Goal: Task Accomplishment & Management: Use online tool/utility

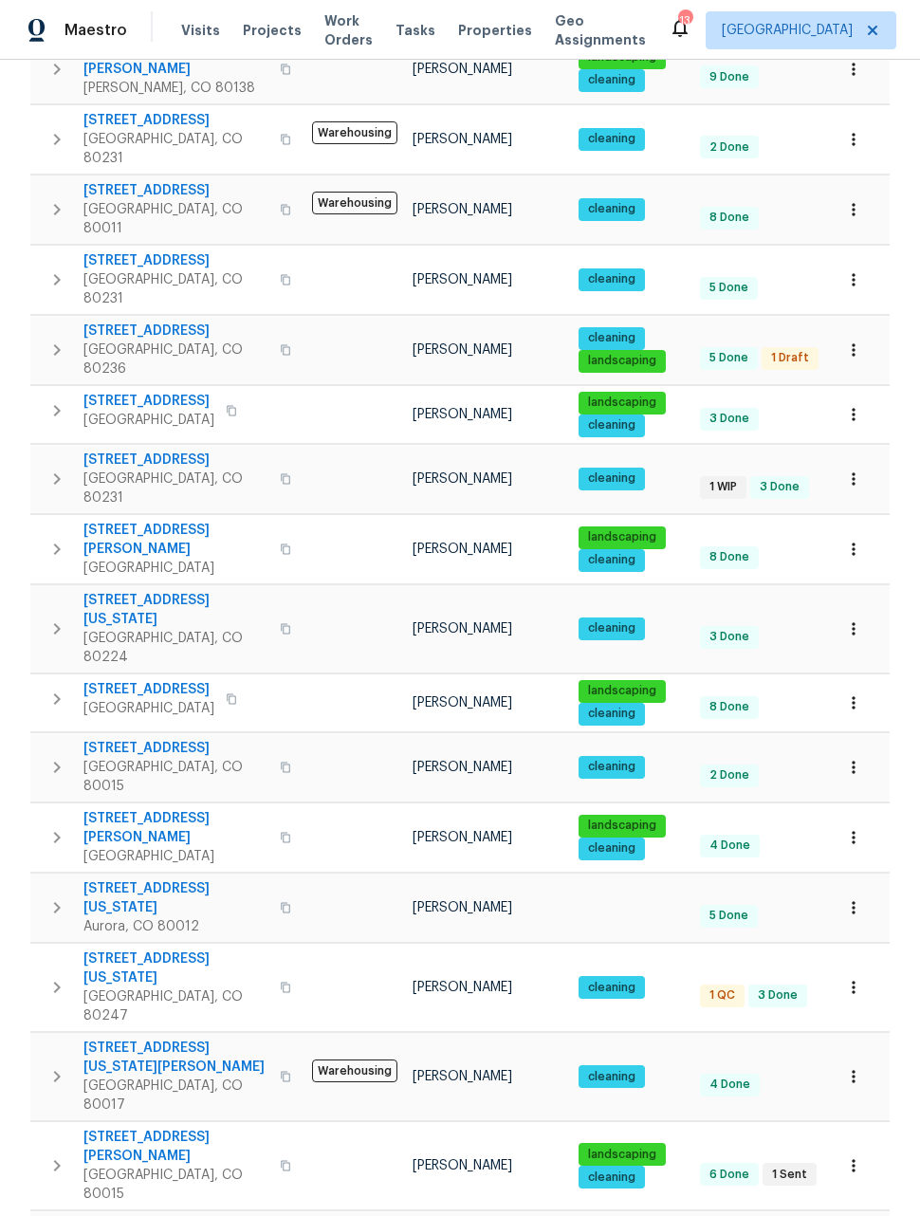
scroll to position [429, 0]
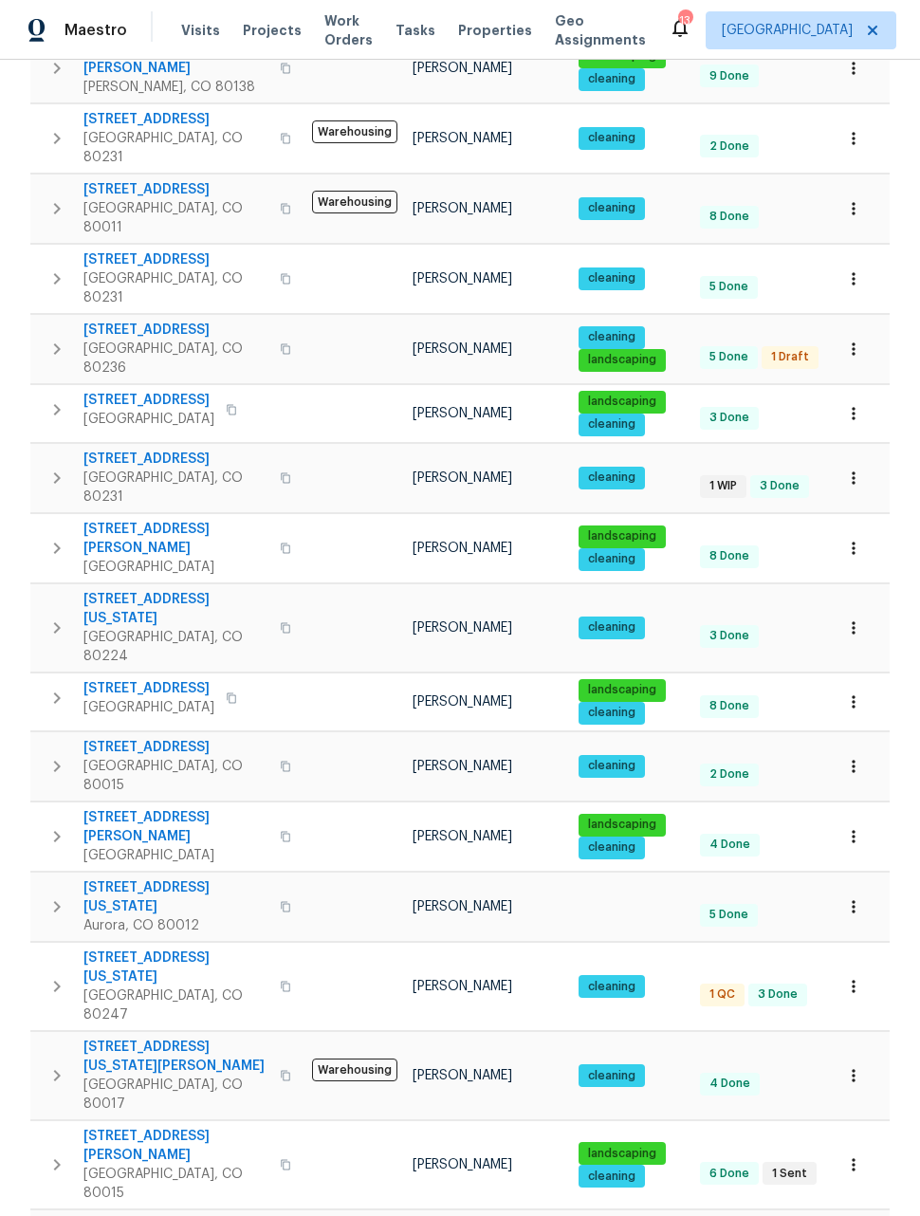
click at [858, 757] on icon "button" at bounding box center [853, 766] width 19 height 19
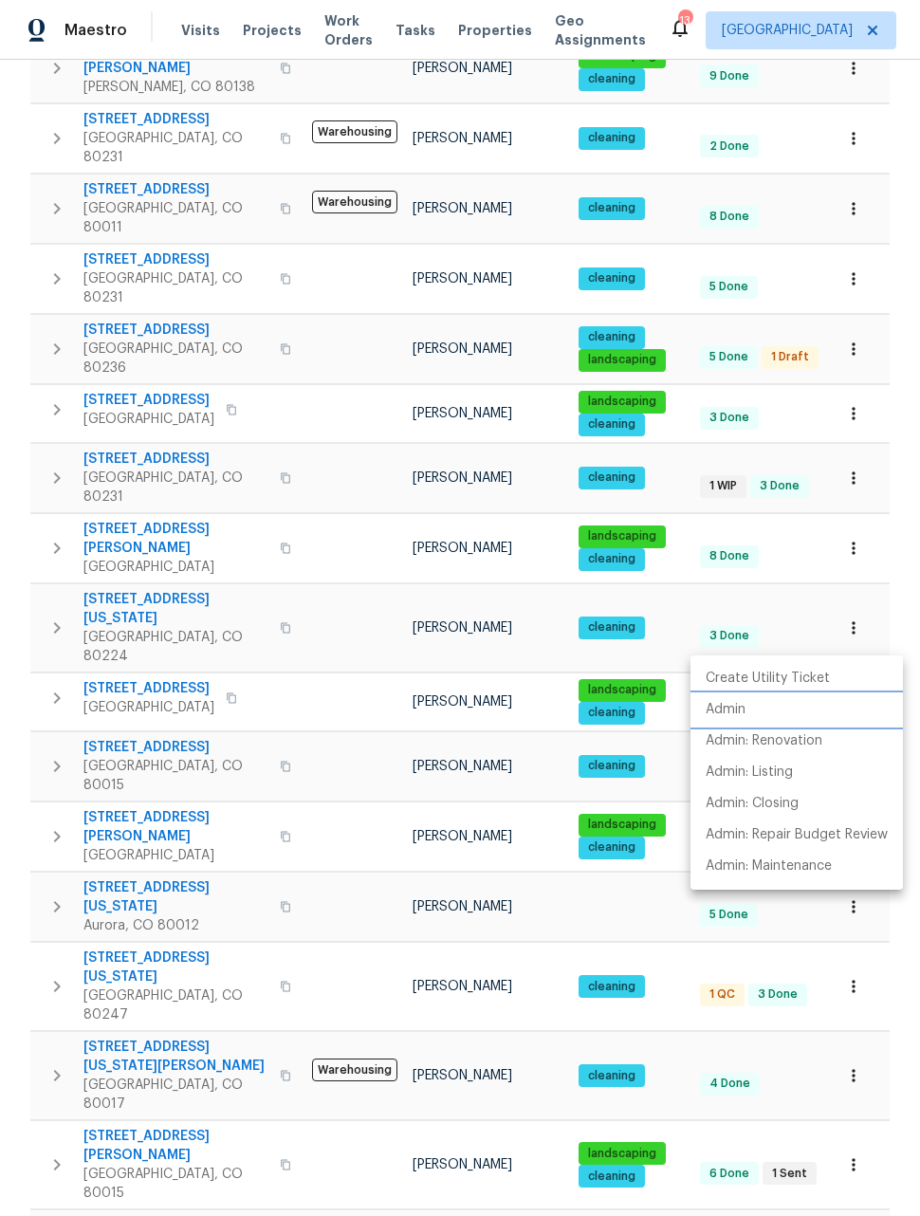
click at [736, 716] on p "Admin" at bounding box center [725, 710] width 40 height 20
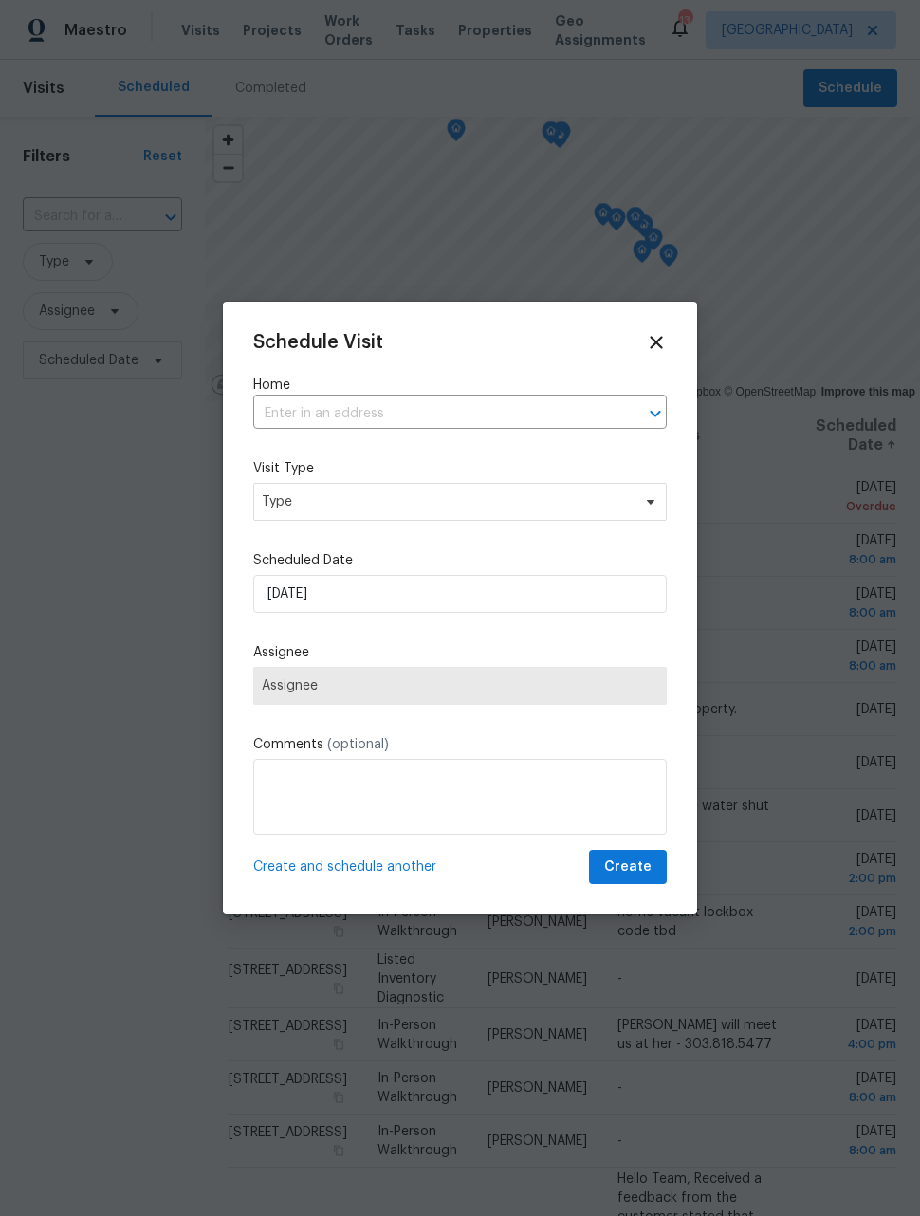
scroll to position [243, 0]
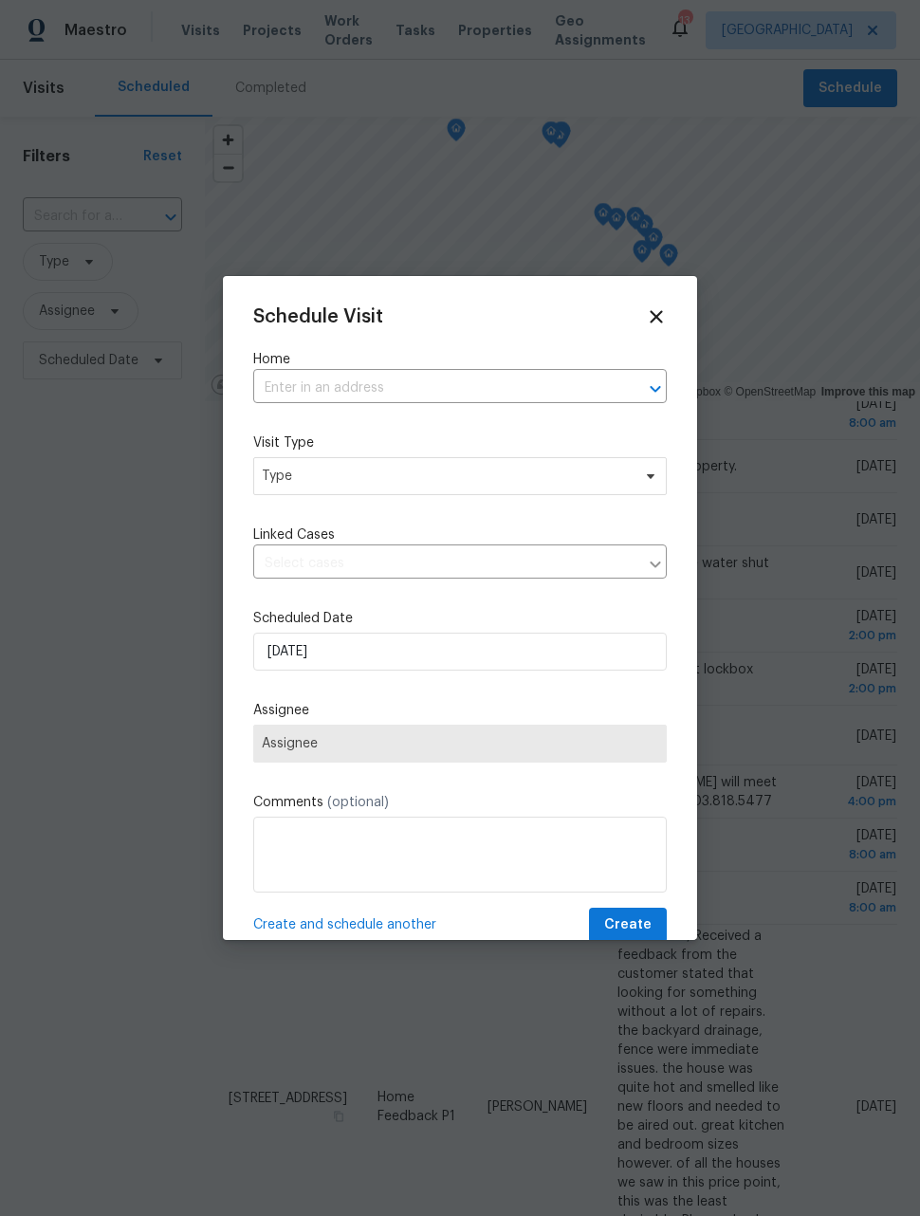
click at [470, 375] on input "text" at bounding box center [433, 388] width 360 height 29
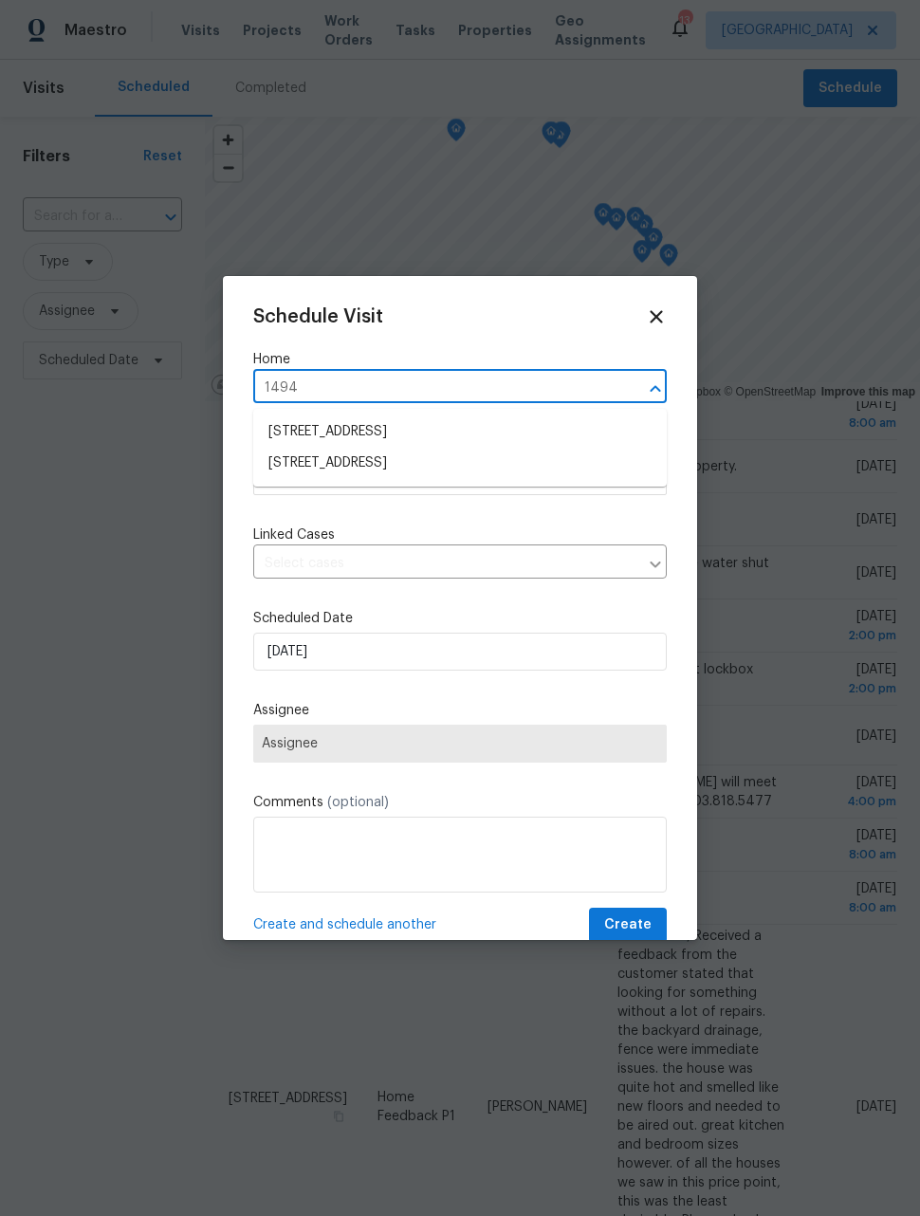
type input "14948"
click at [501, 424] on li "[STREET_ADDRESS]" at bounding box center [459, 431] width 413 height 31
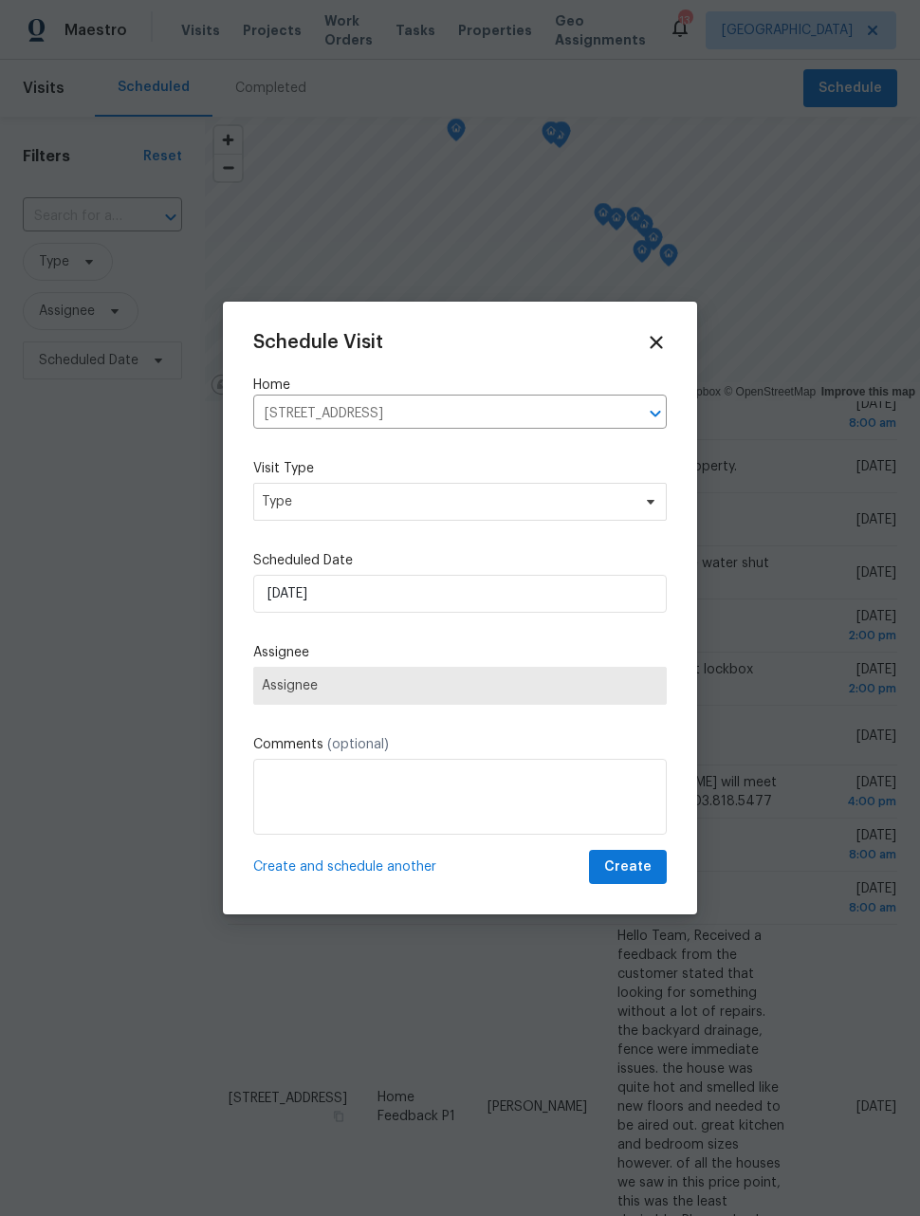
click at [527, 474] on label "Visit Type" at bounding box center [459, 468] width 413 height 19
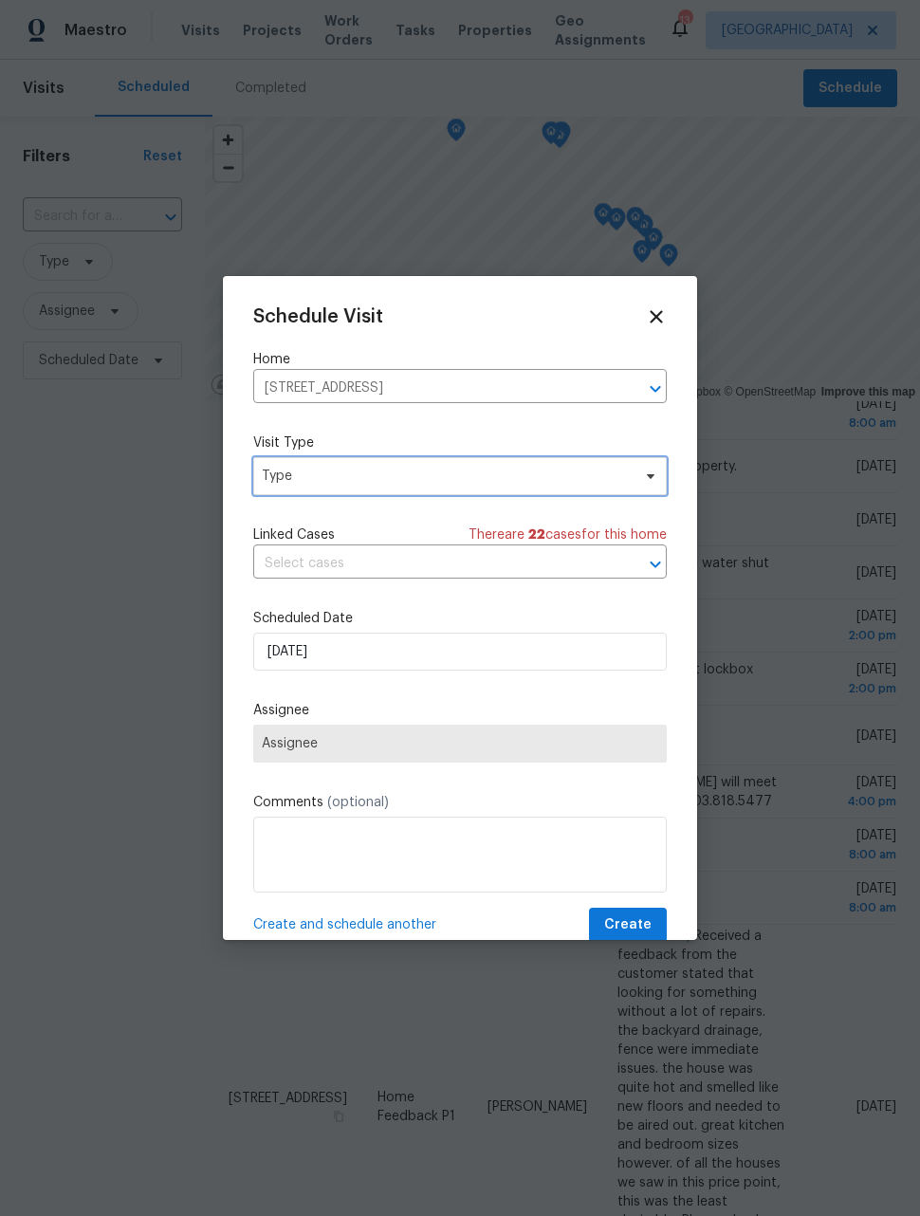
click at [655, 477] on icon at bounding box center [650, 475] width 15 height 15
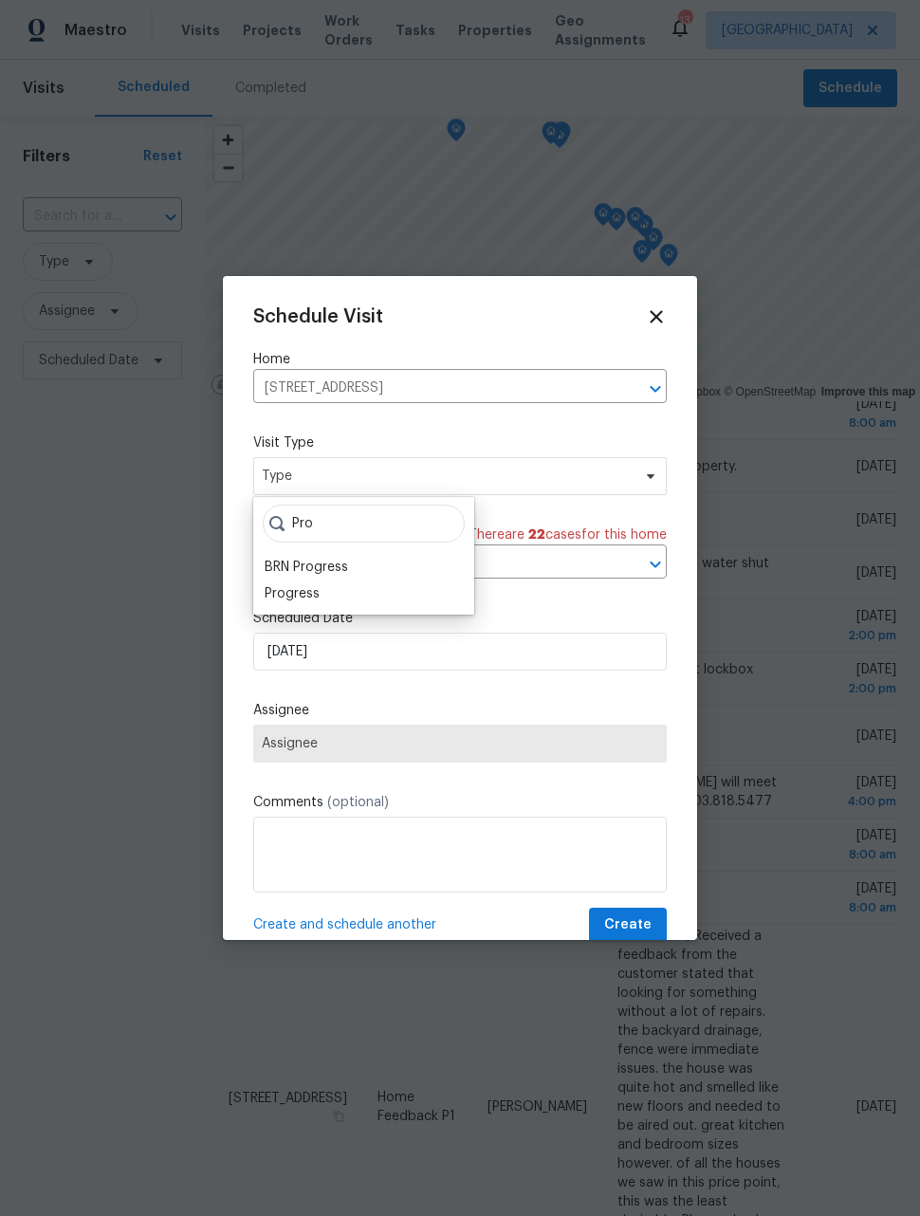
type input "Pro"
click at [327, 592] on div "Progress" at bounding box center [364, 593] width 210 height 27
click at [314, 593] on div "Progress" at bounding box center [292, 593] width 55 height 19
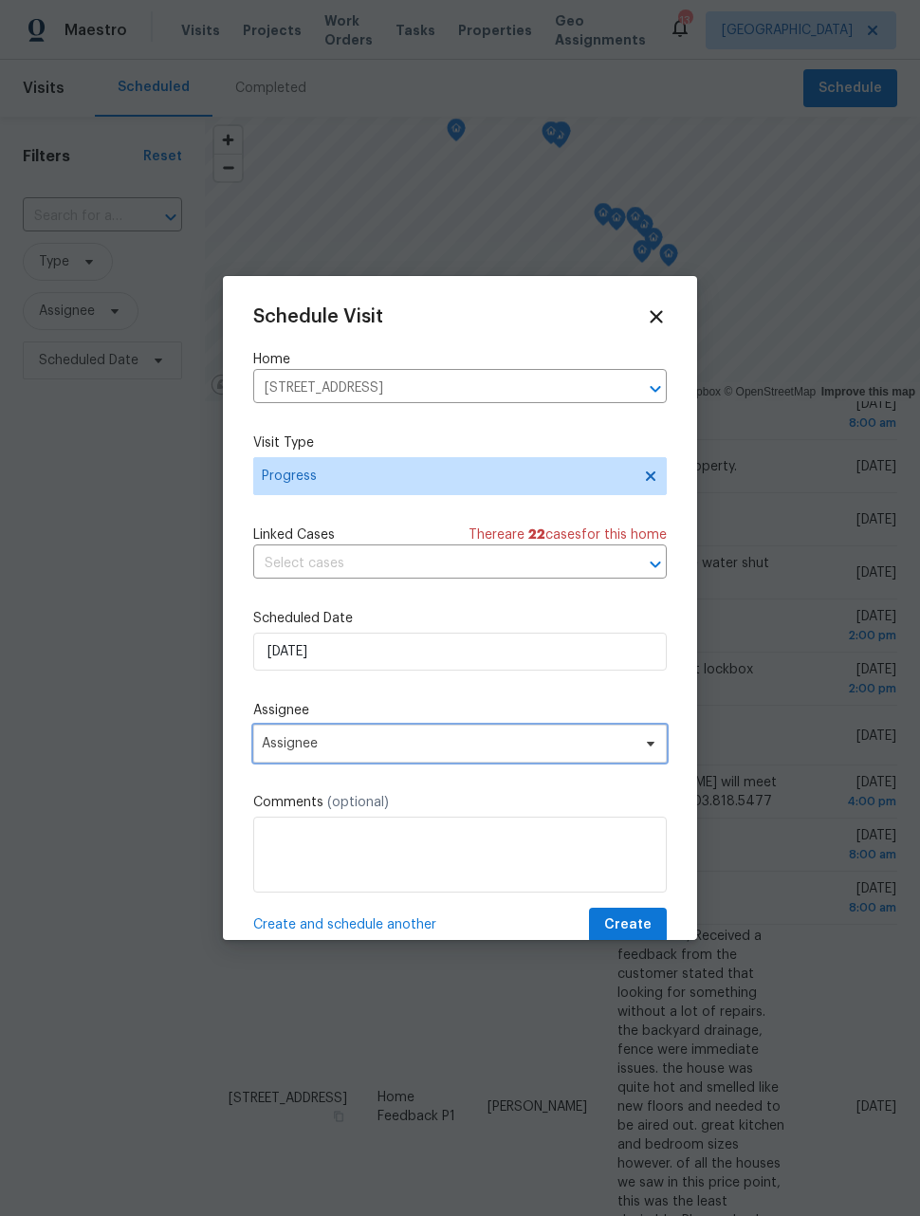
click at [360, 756] on span "Assignee" at bounding box center [459, 743] width 413 height 38
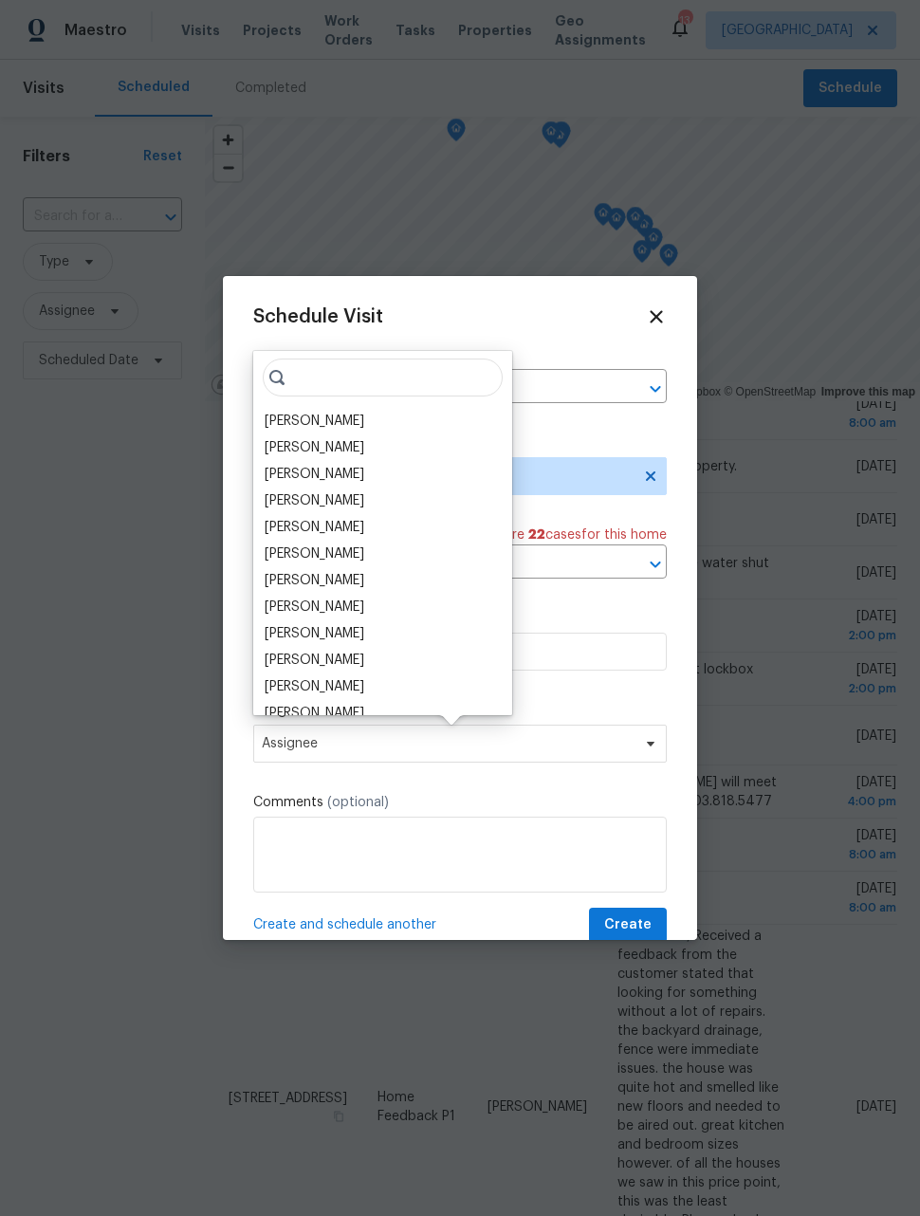
click at [326, 422] on div "[PERSON_NAME]" at bounding box center [315, 421] width 100 height 19
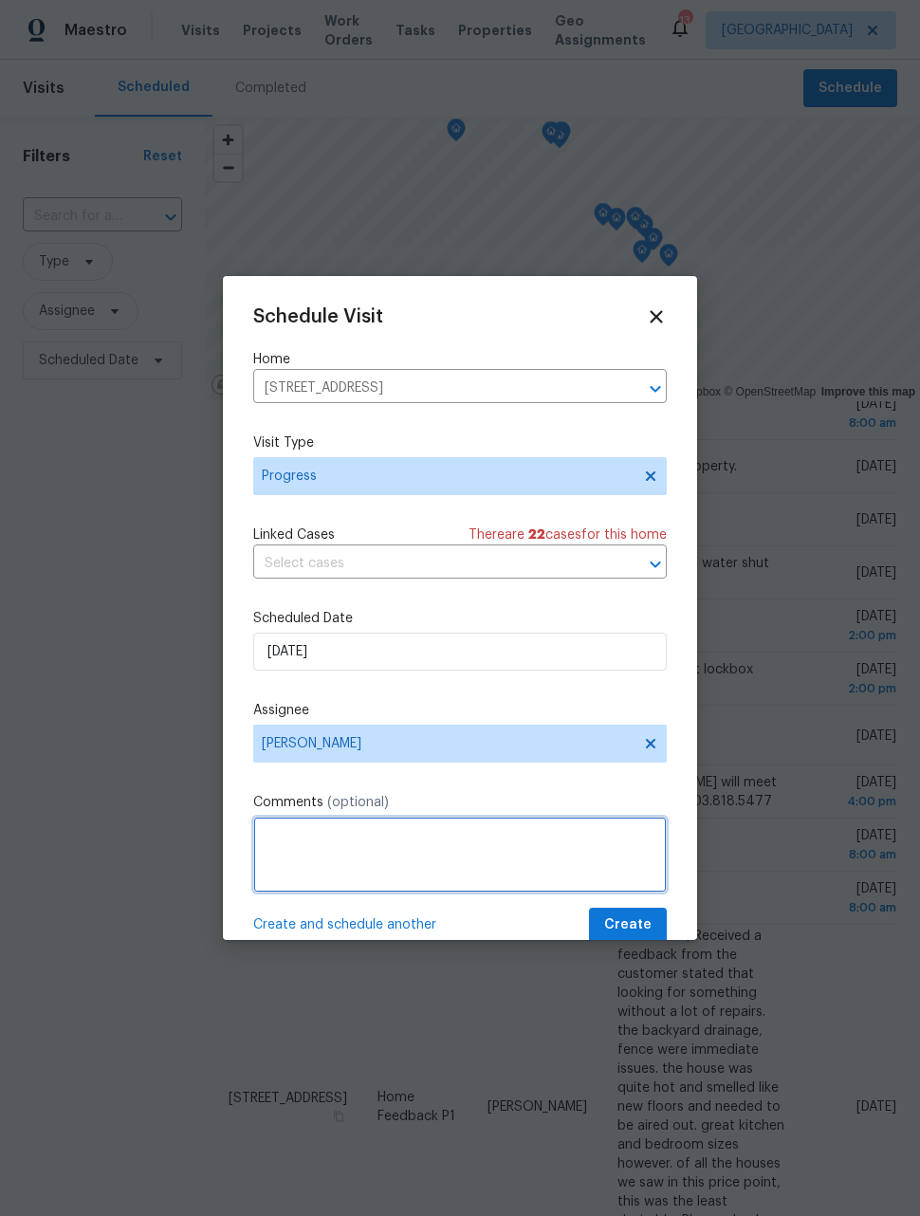
click at [449, 850] on textarea at bounding box center [459, 854] width 413 height 76
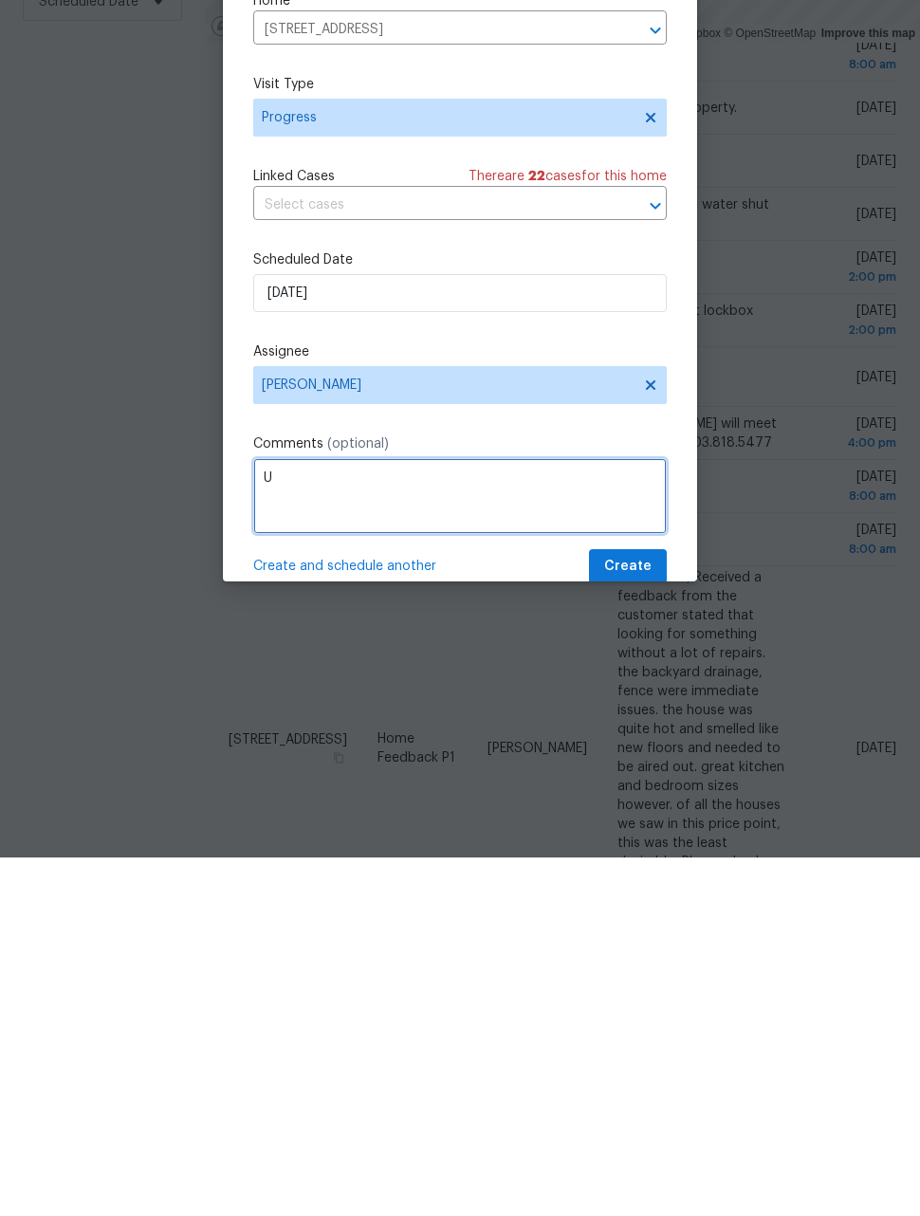
scroll to position [62, 0]
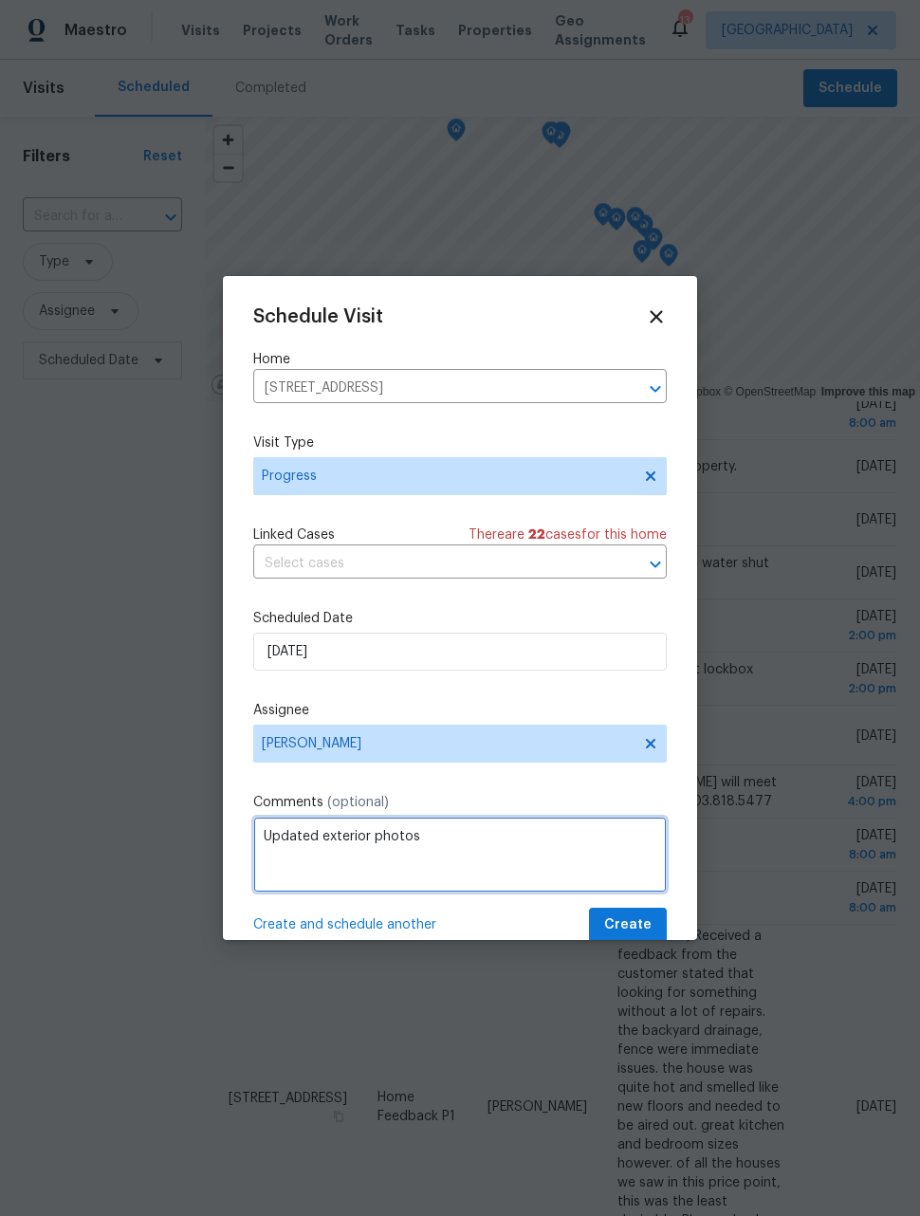
type textarea "Updated exterior photos"
click at [889, 476] on div at bounding box center [460, 608] width 920 height 1216
click at [889, 475] on div at bounding box center [460, 608] width 920 height 1216
click at [621, 919] on span "Create" at bounding box center [627, 925] width 47 height 24
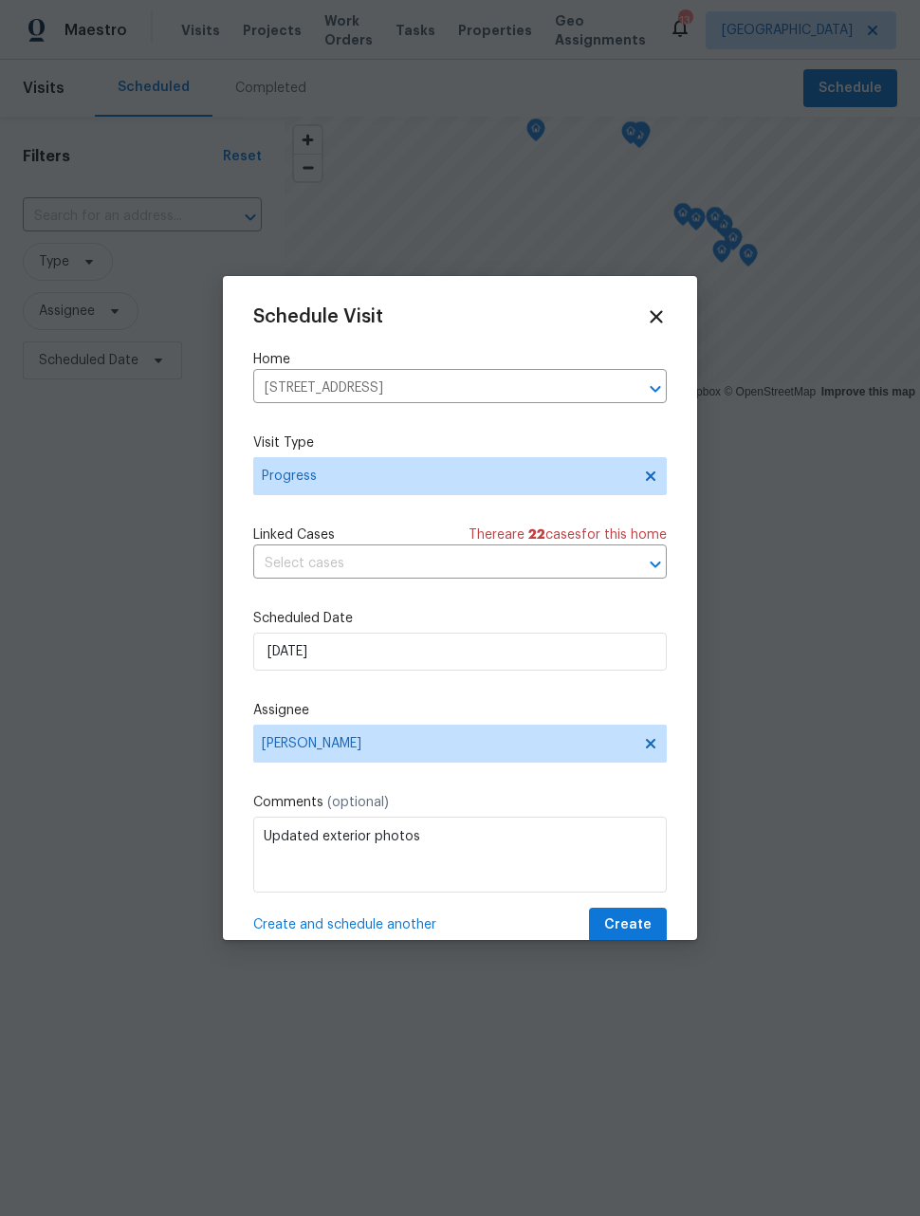
scroll to position [0, 0]
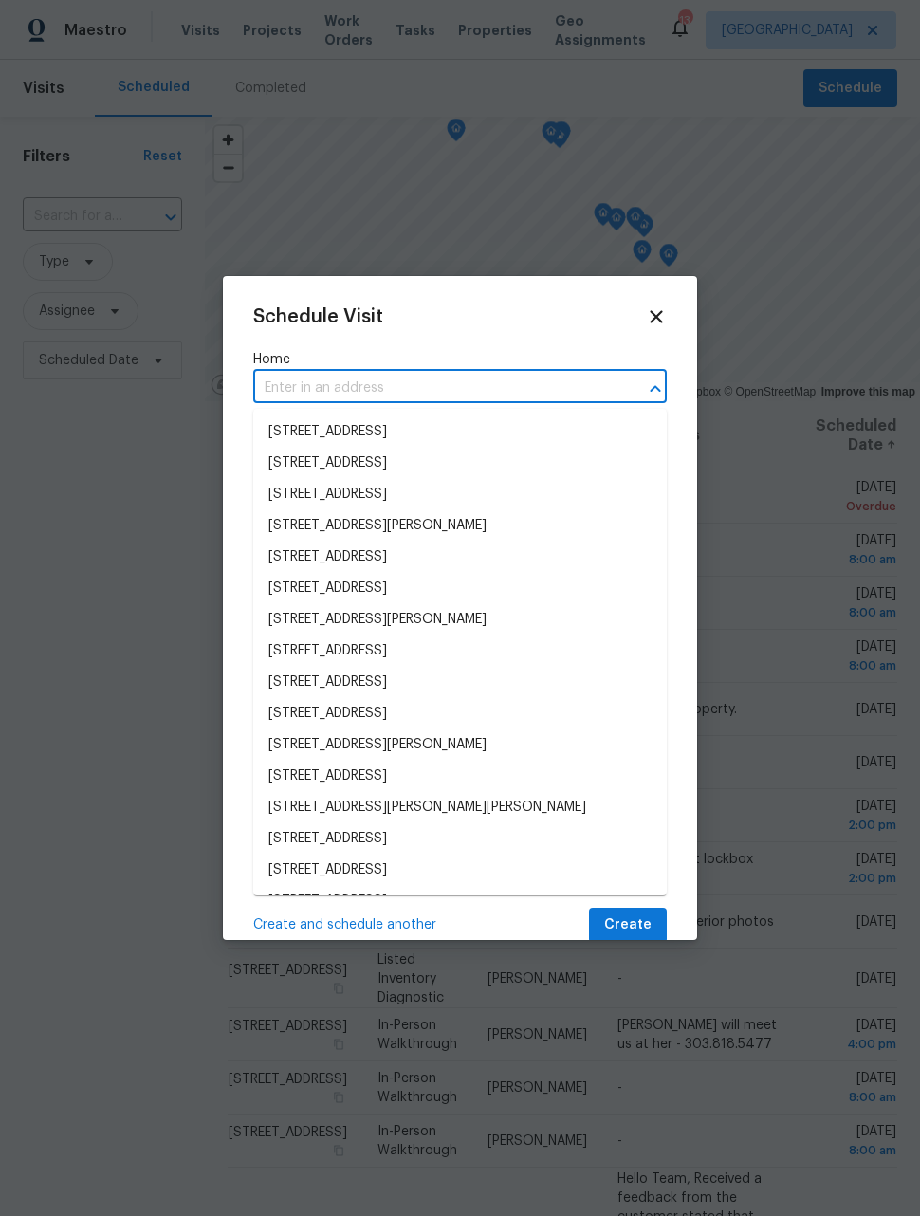
scroll to position [243, 0]
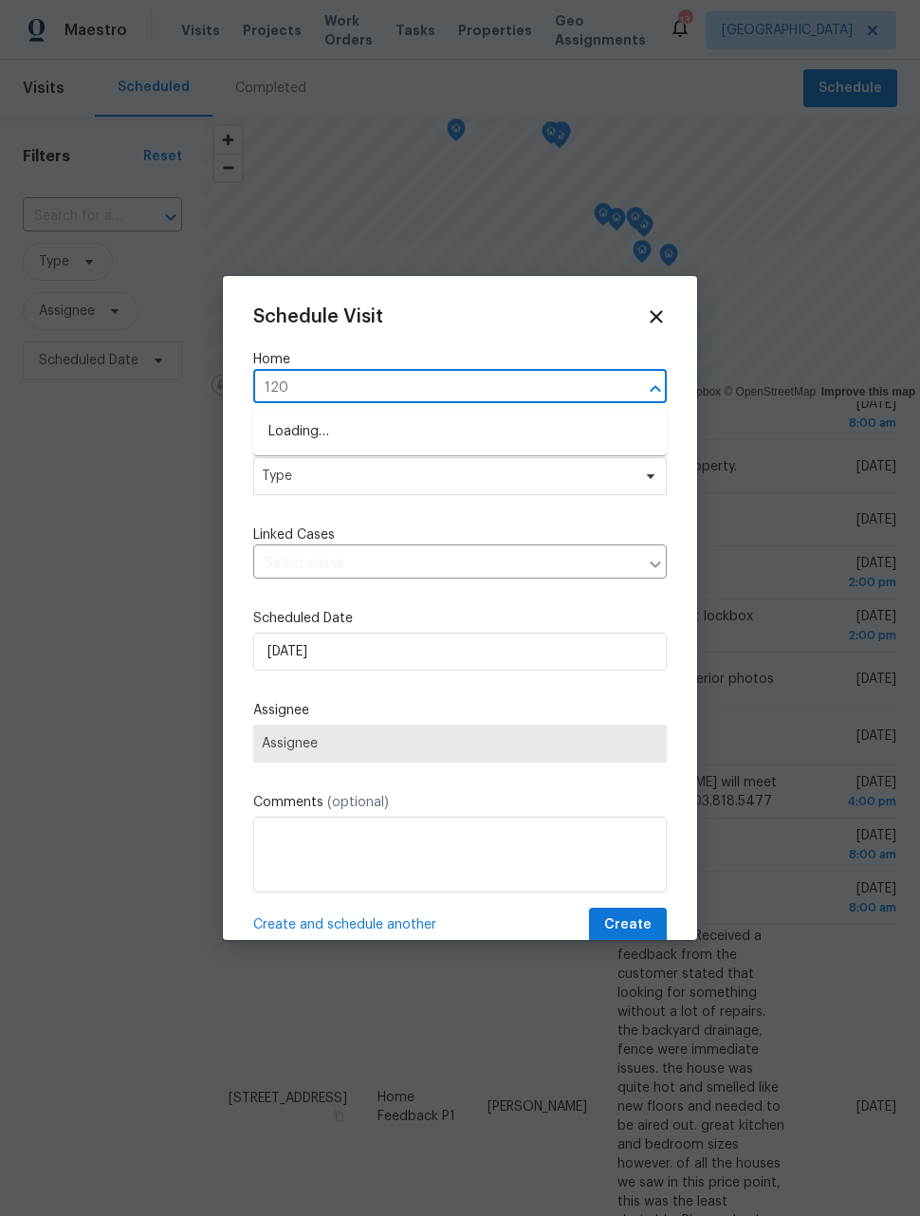
type input "1200"
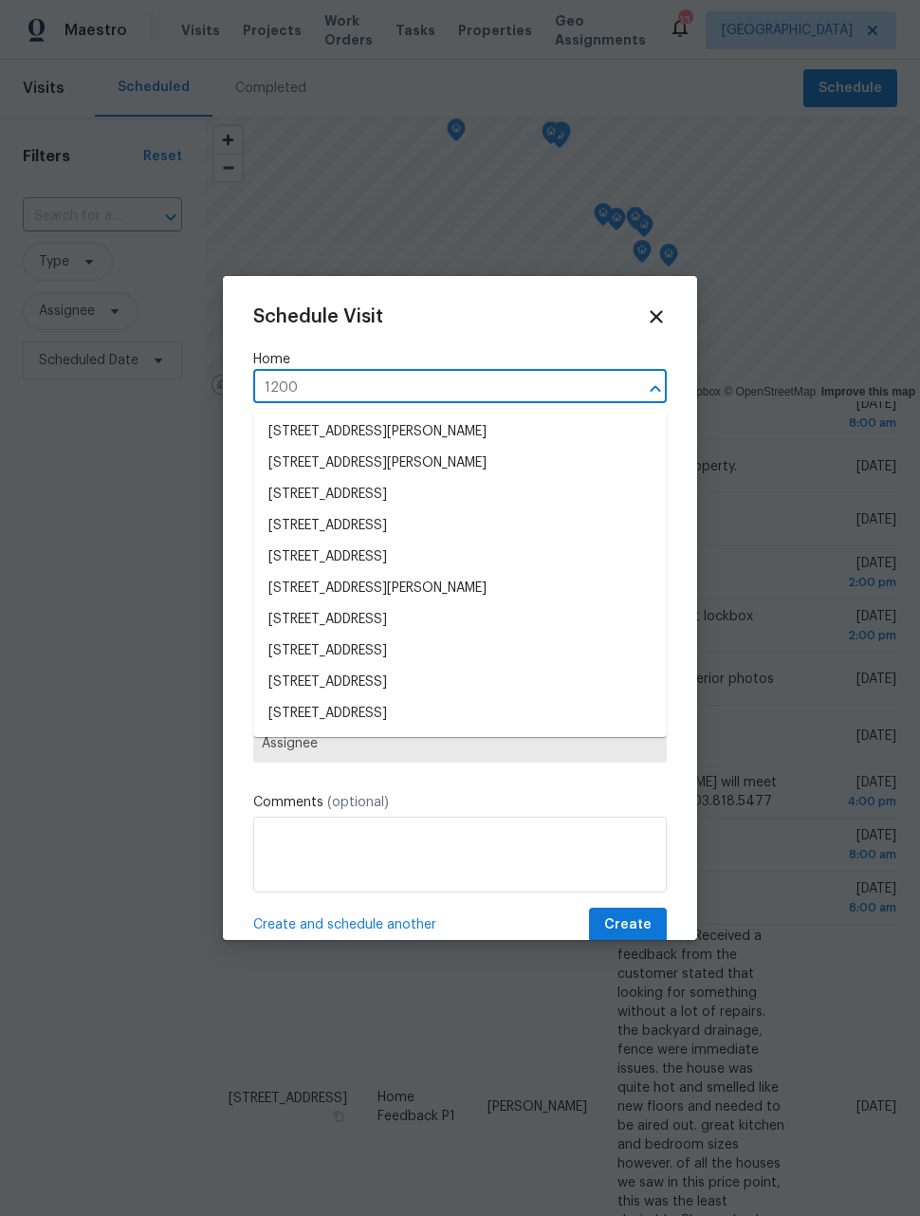
click at [485, 591] on li "[STREET_ADDRESS][PERSON_NAME]" at bounding box center [459, 588] width 413 height 31
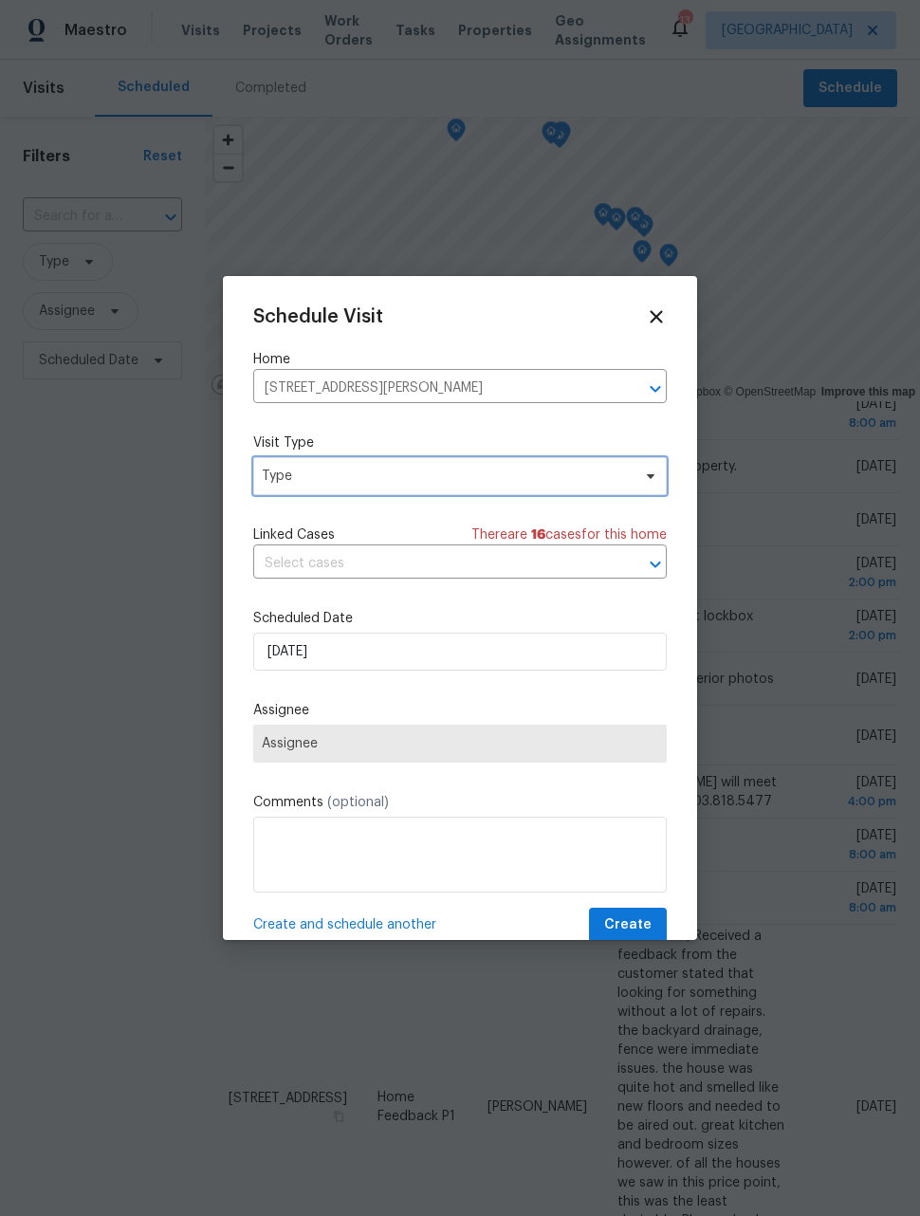
click at [548, 489] on span "Type" at bounding box center [459, 476] width 413 height 38
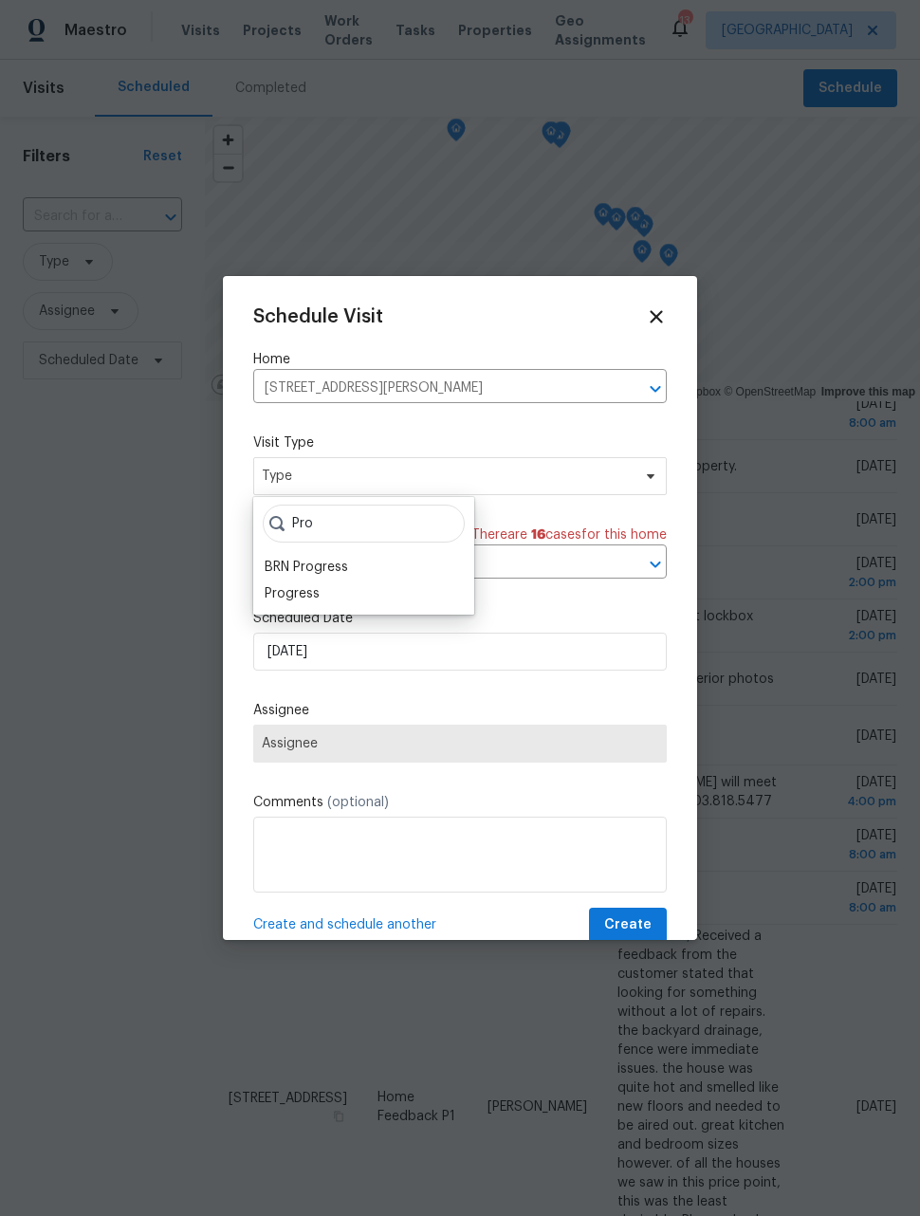
type input "Pro"
click at [316, 593] on div "Progress" at bounding box center [292, 593] width 55 height 19
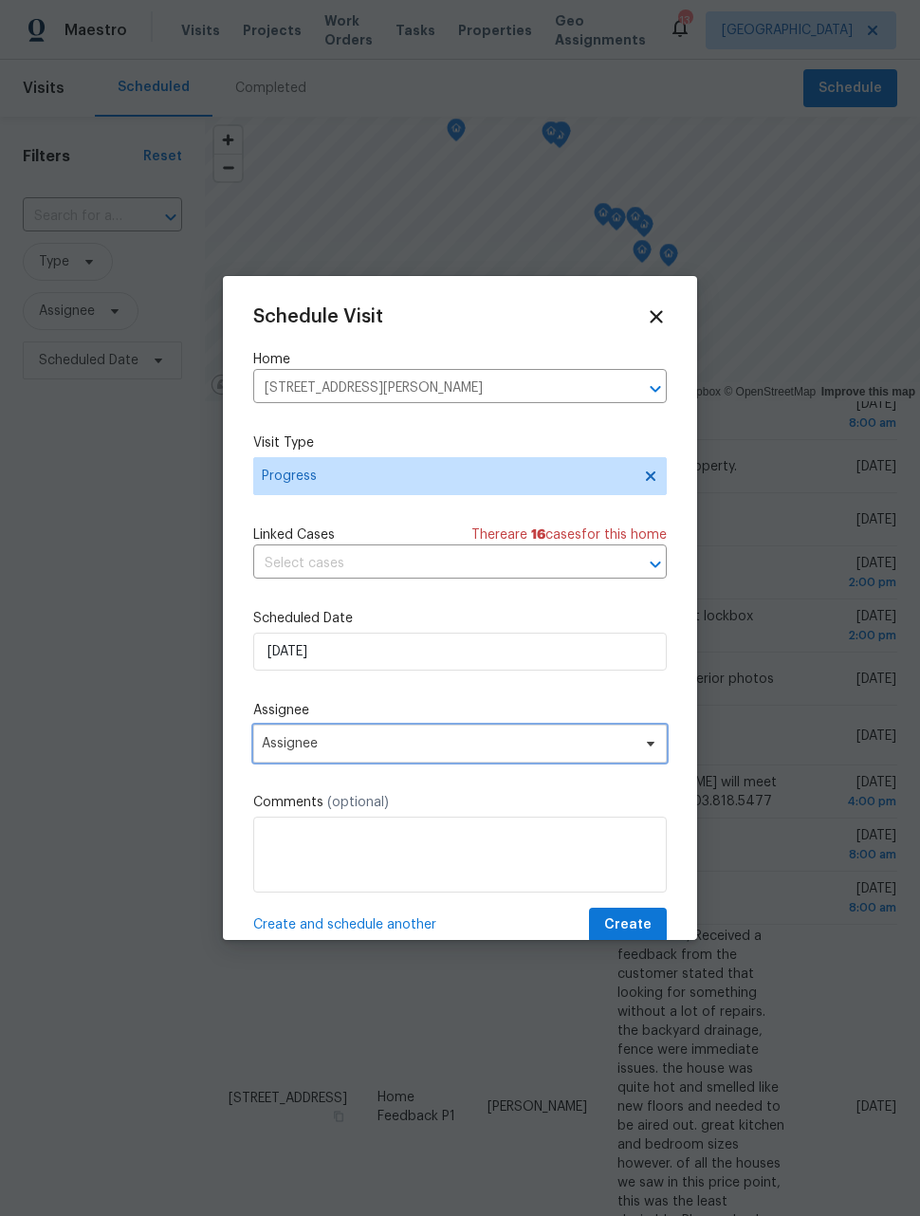
click at [356, 751] on span "Assignee" at bounding box center [448, 743] width 372 height 15
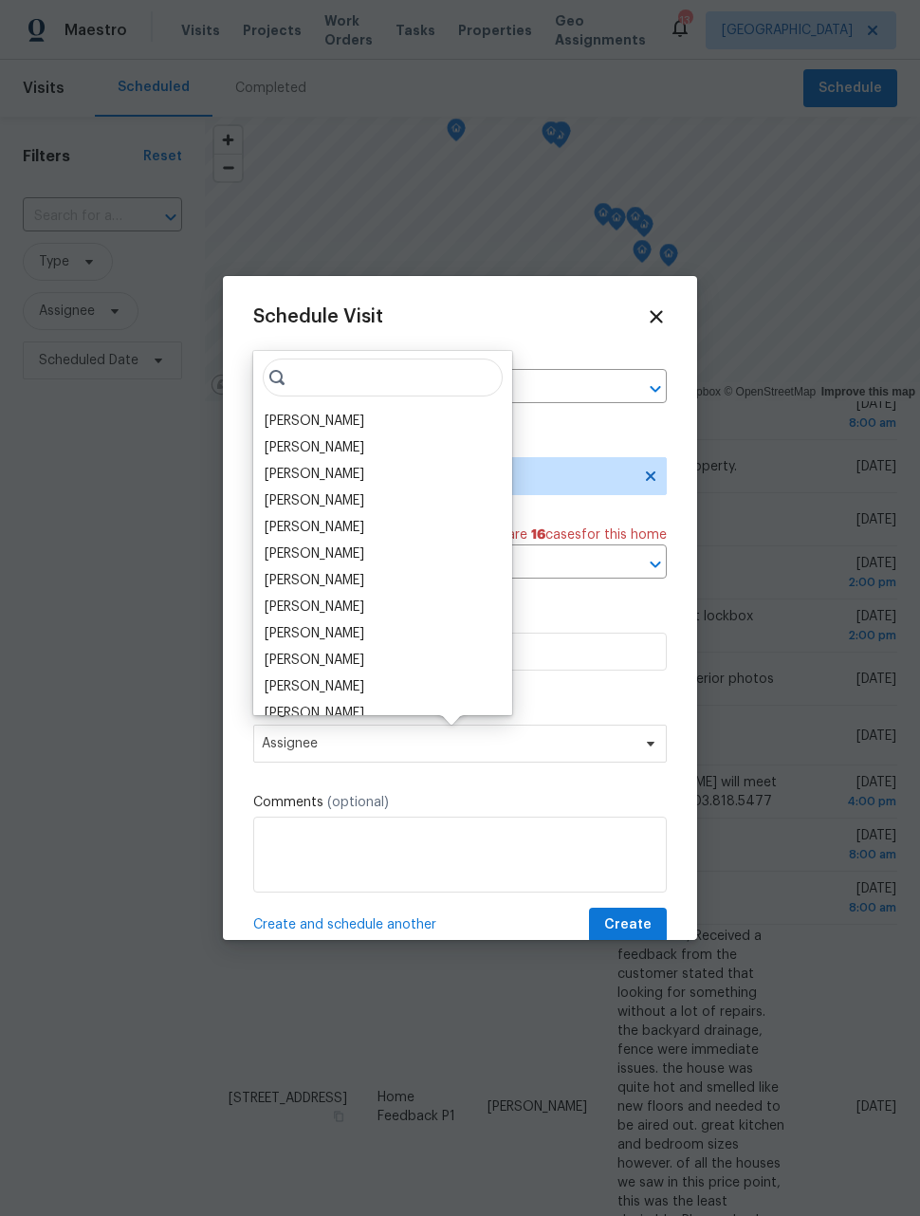
click at [332, 412] on div "[PERSON_NAME]" at bounding box center [315, 421] width 100 height 19
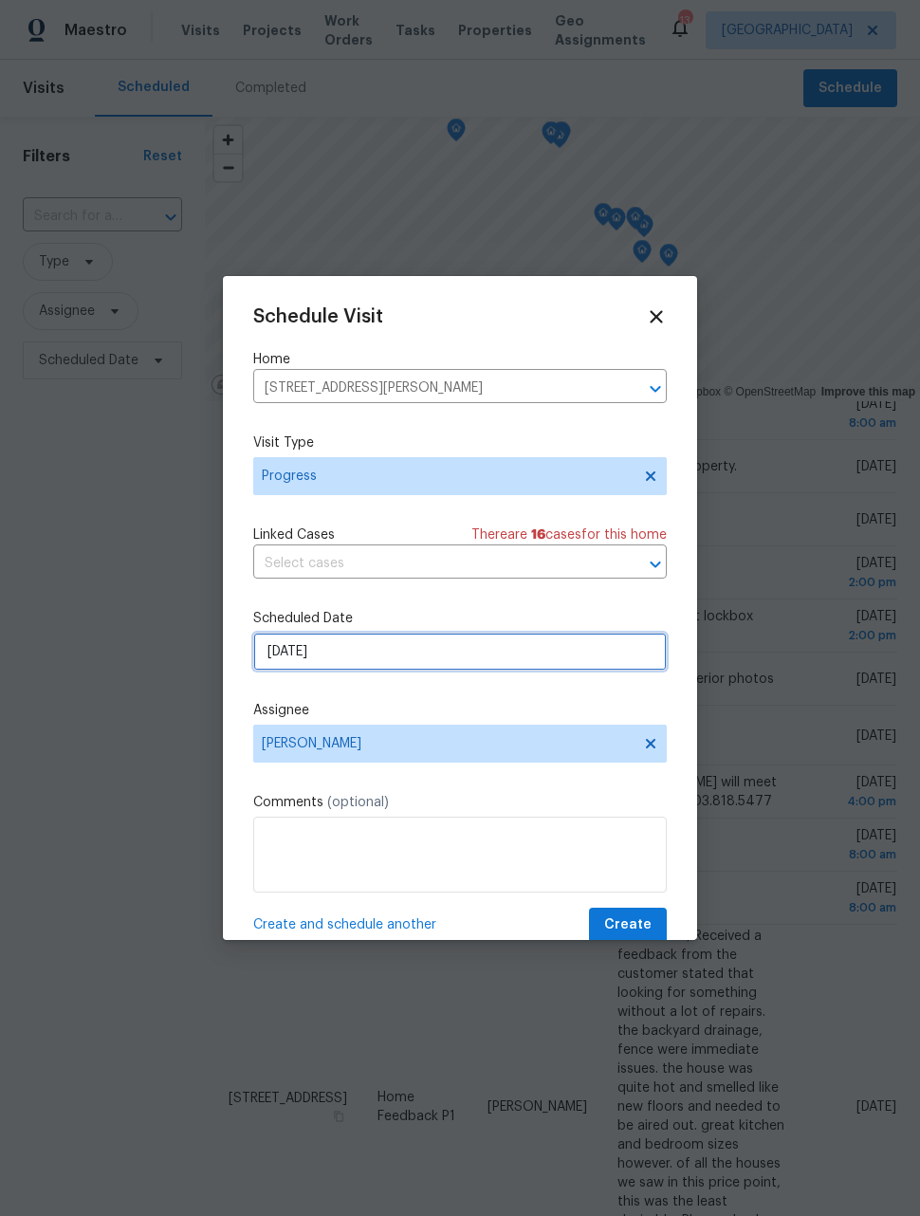
click at [392, 661] on input "[DATE]" at bounding box center [459, 651] width 413 height 38
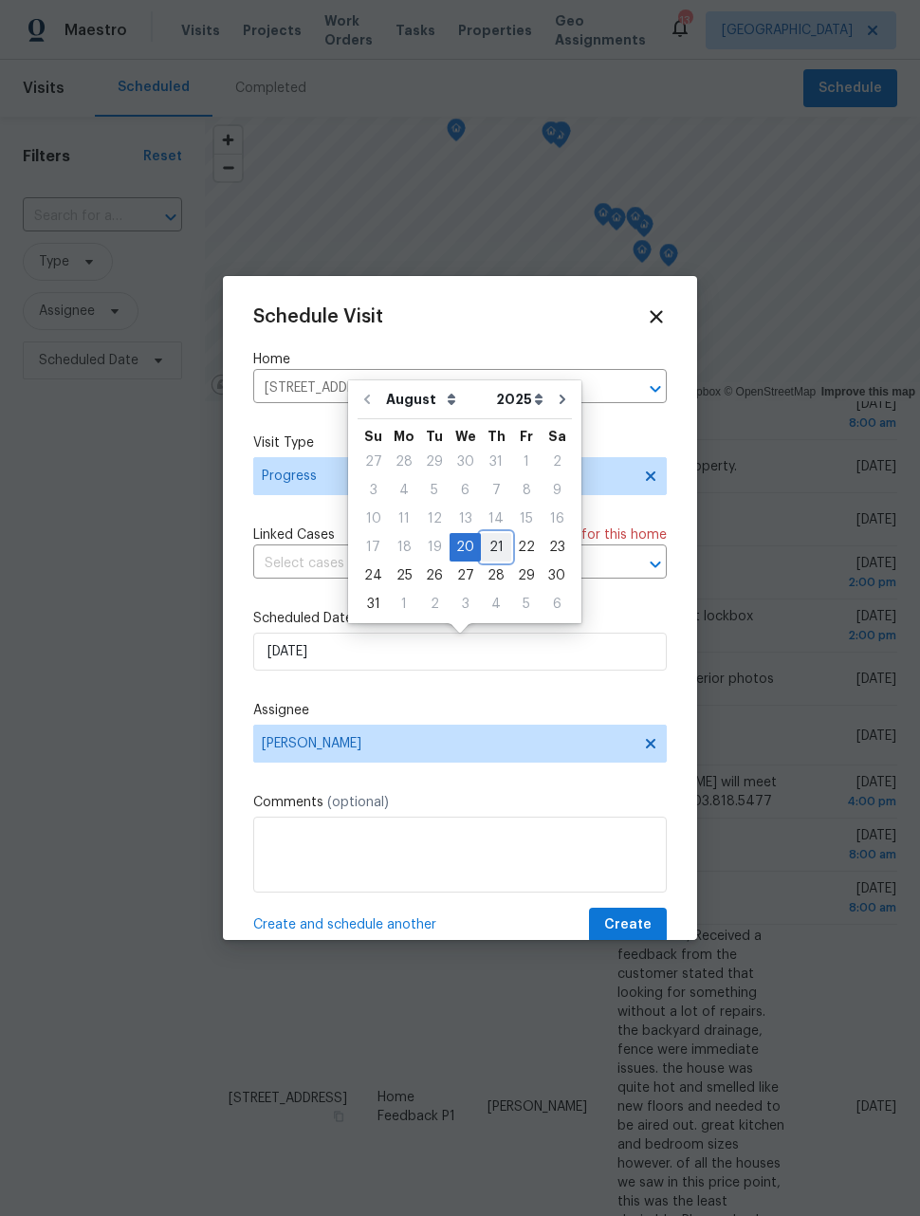
click at [481, 542] on div "21" at bounding box center [496, 547] width 30 height 27
type input "[DATE]"
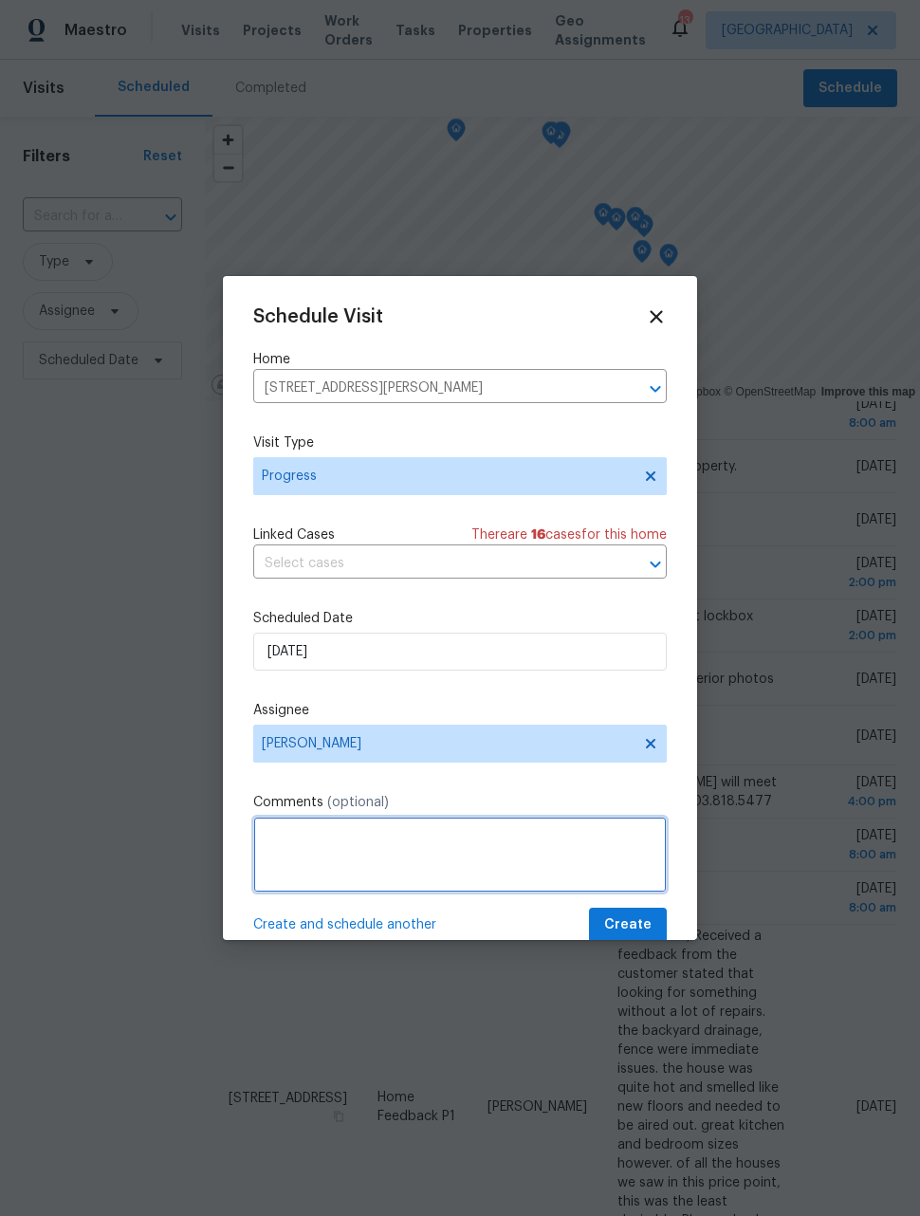
click at [411, 840] on textarea at bounding box center [459, 854] width 413 height 76
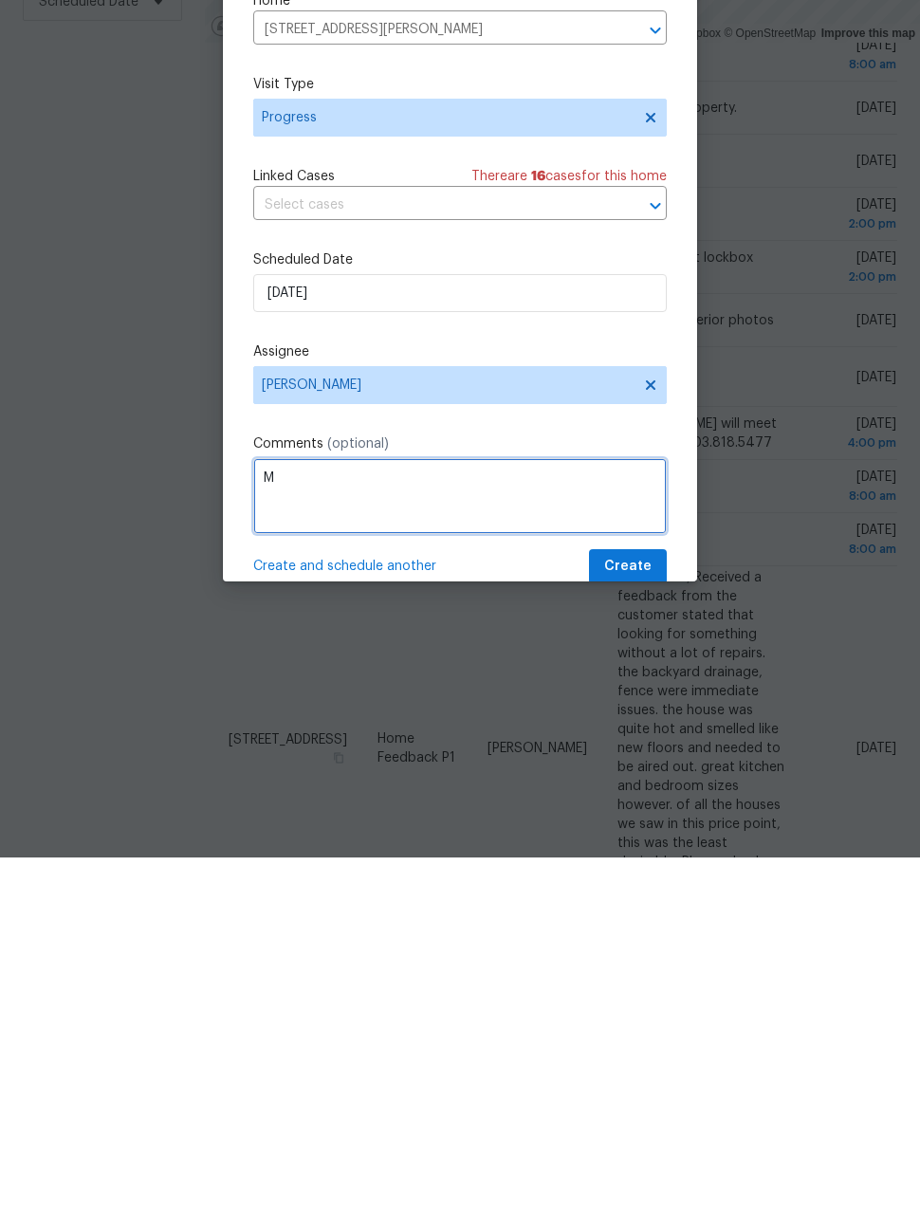
scroll to position [62, 0]
type textarea "Meet flooring vendor"
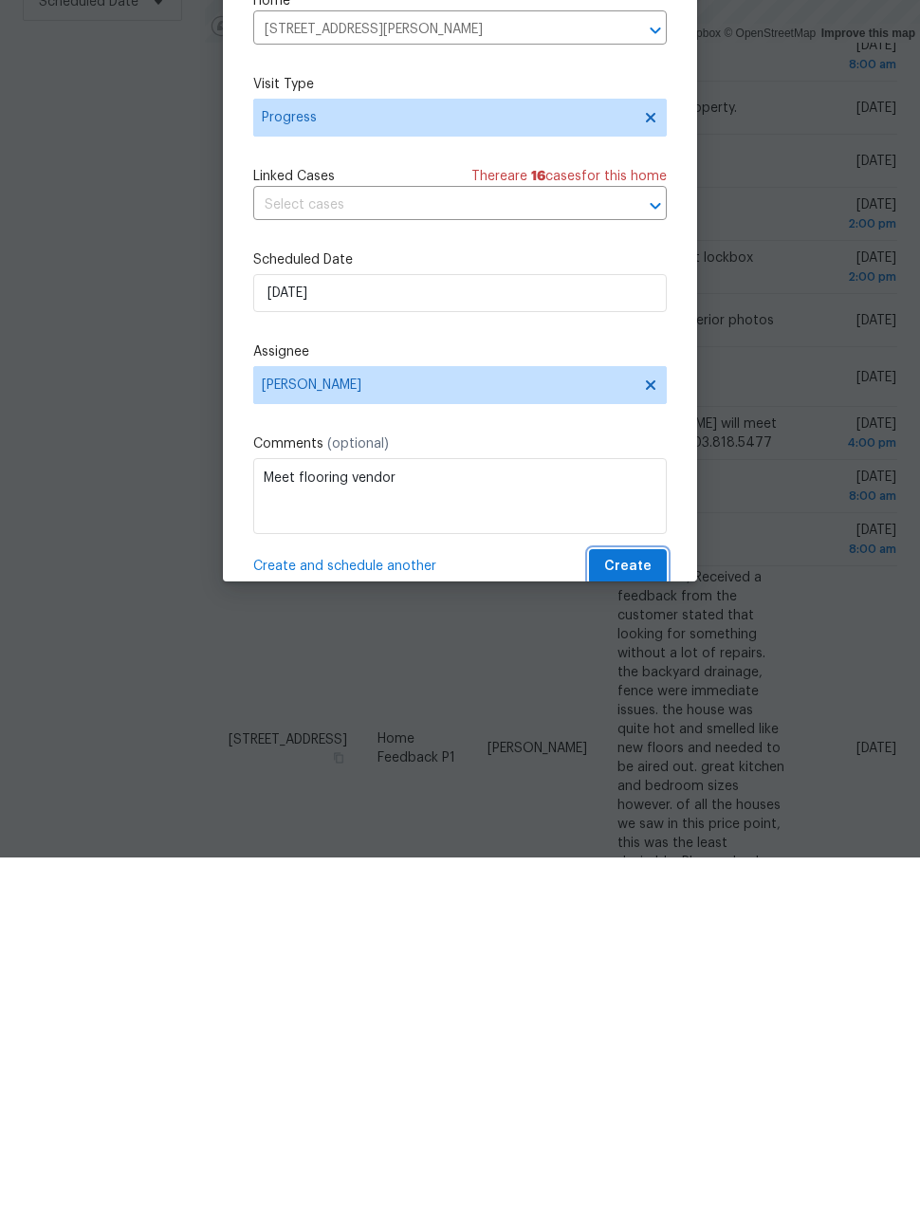
click at [651, 907] on button "Create" at bounding box center [628, 924] width 78 height 35
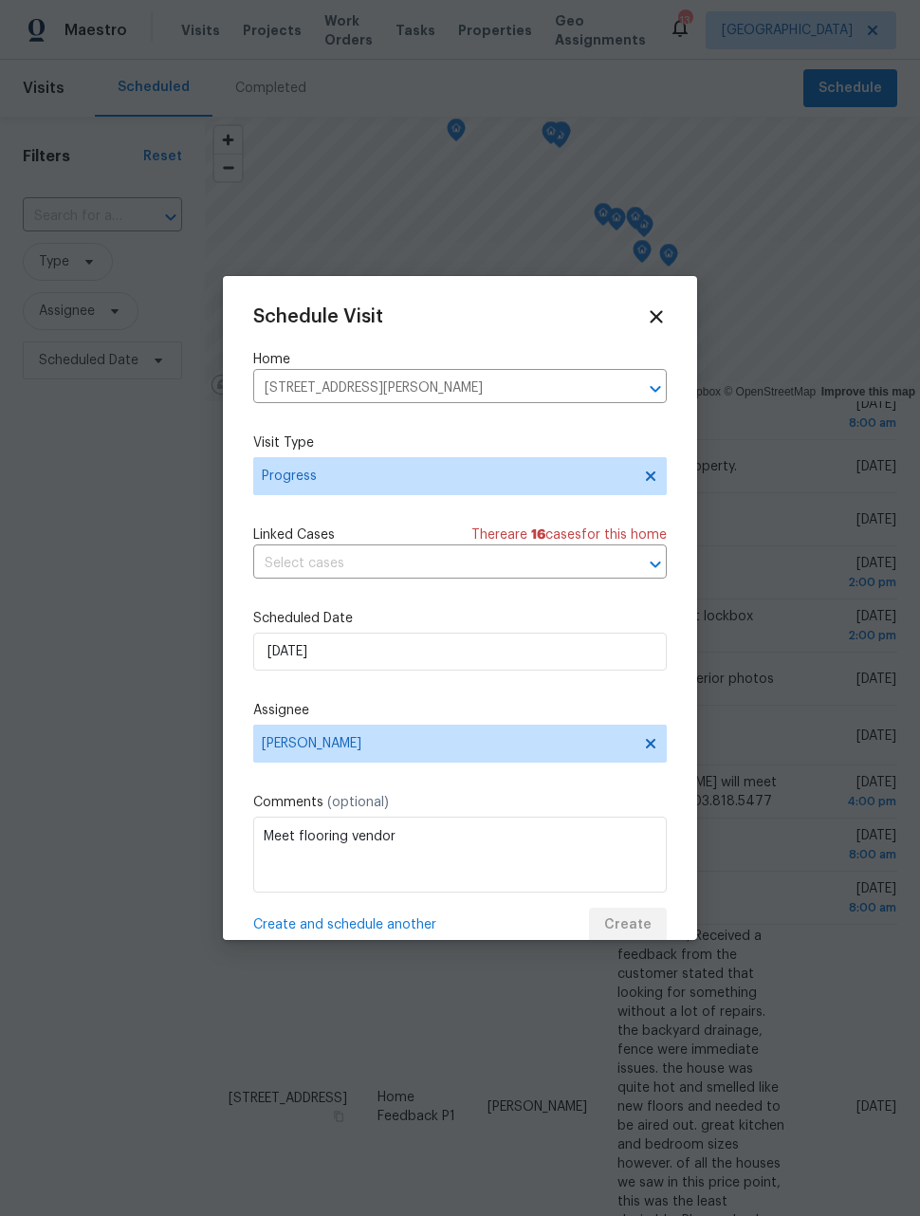
scroll to position [0, 0]
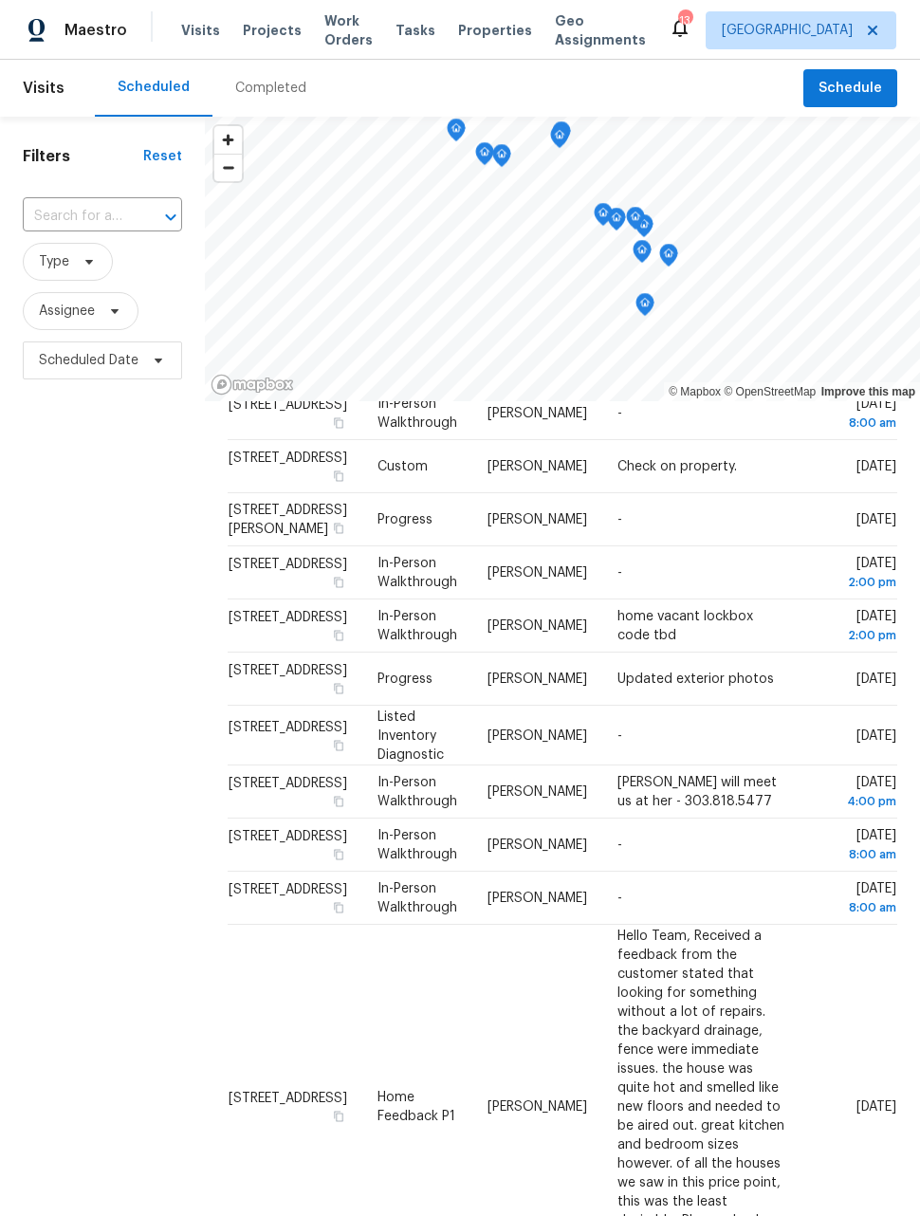
click at [63, 502] on div "Filters Reset ​ Type Assignee Scheduled Date" at bounding box center [102, 745] width 205 height 1257
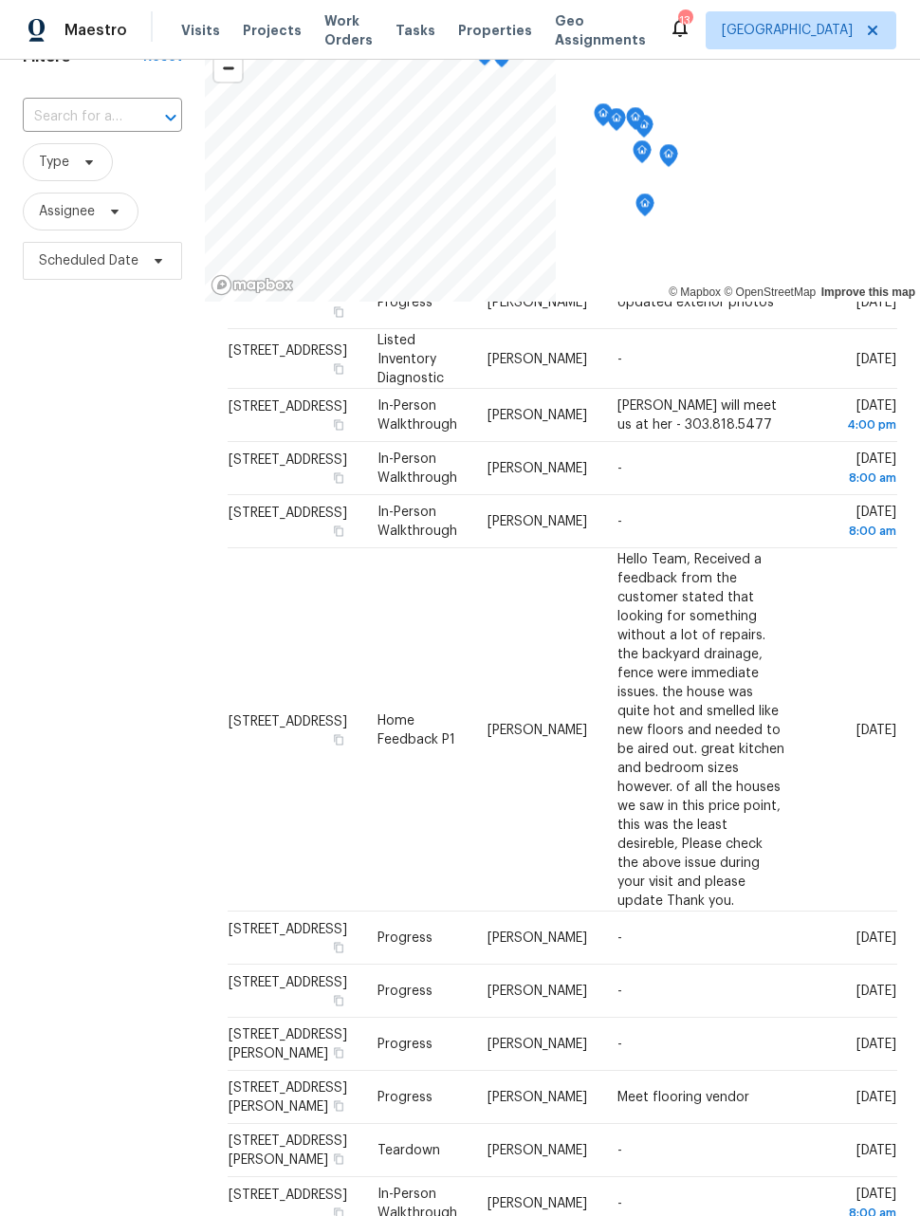
scroll to position [146, 0]
